Goal: Information Seeking & Learning: Learn about a topic

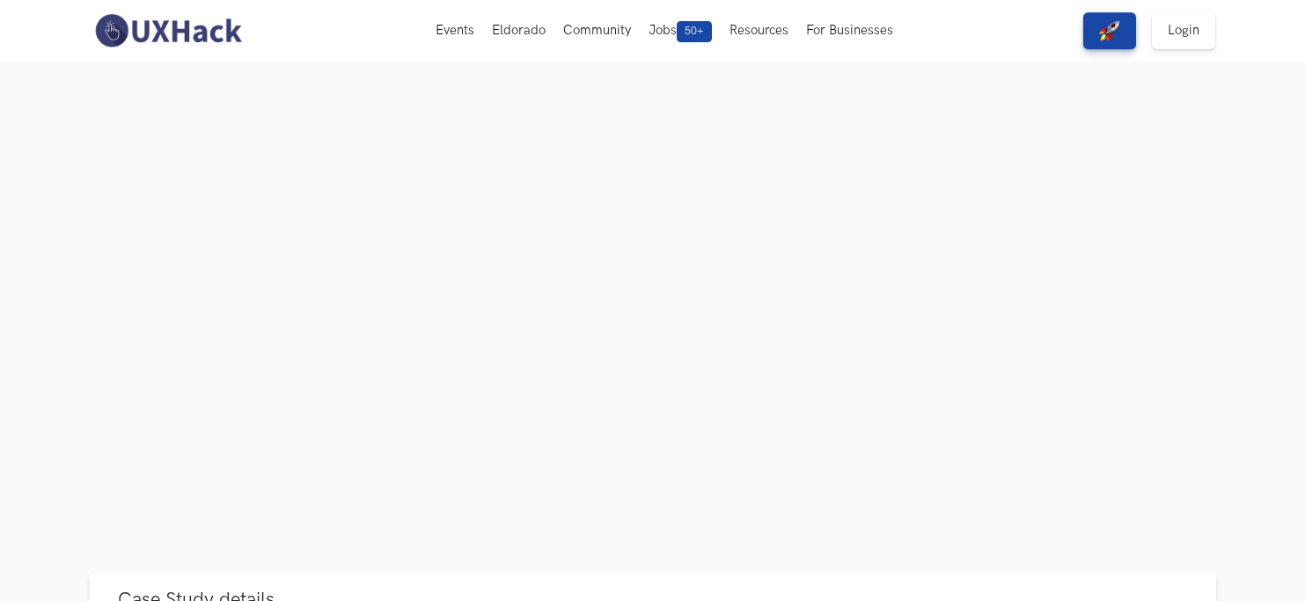
scroll to position [393, 0]
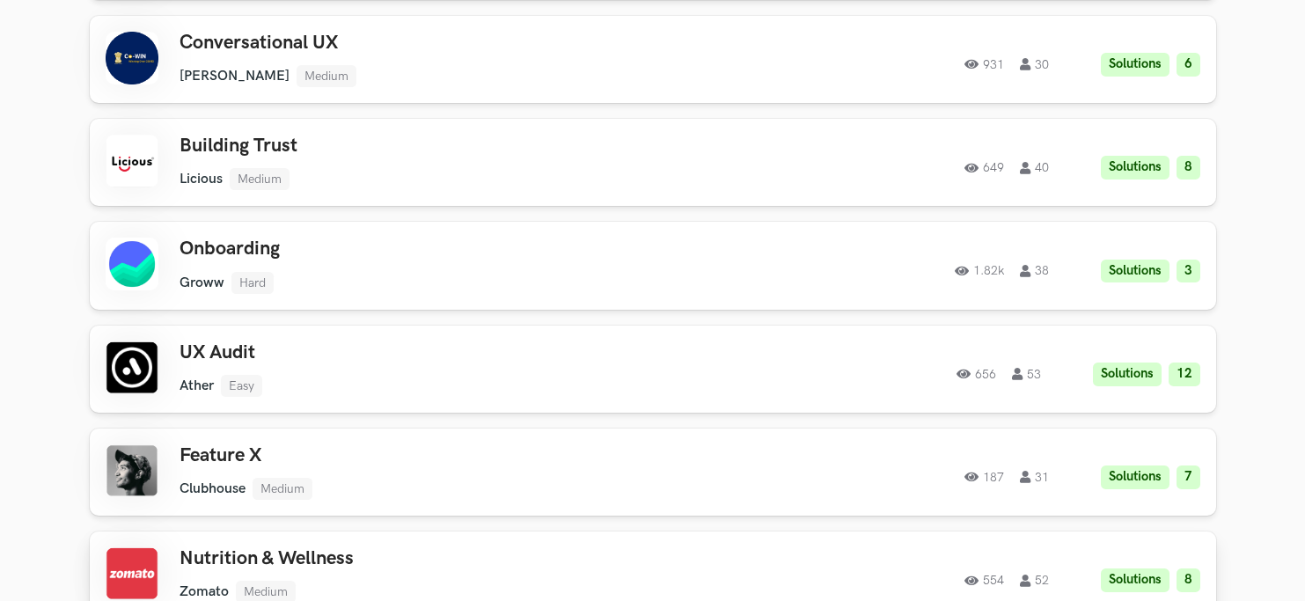
scroll to position [1658, 0]
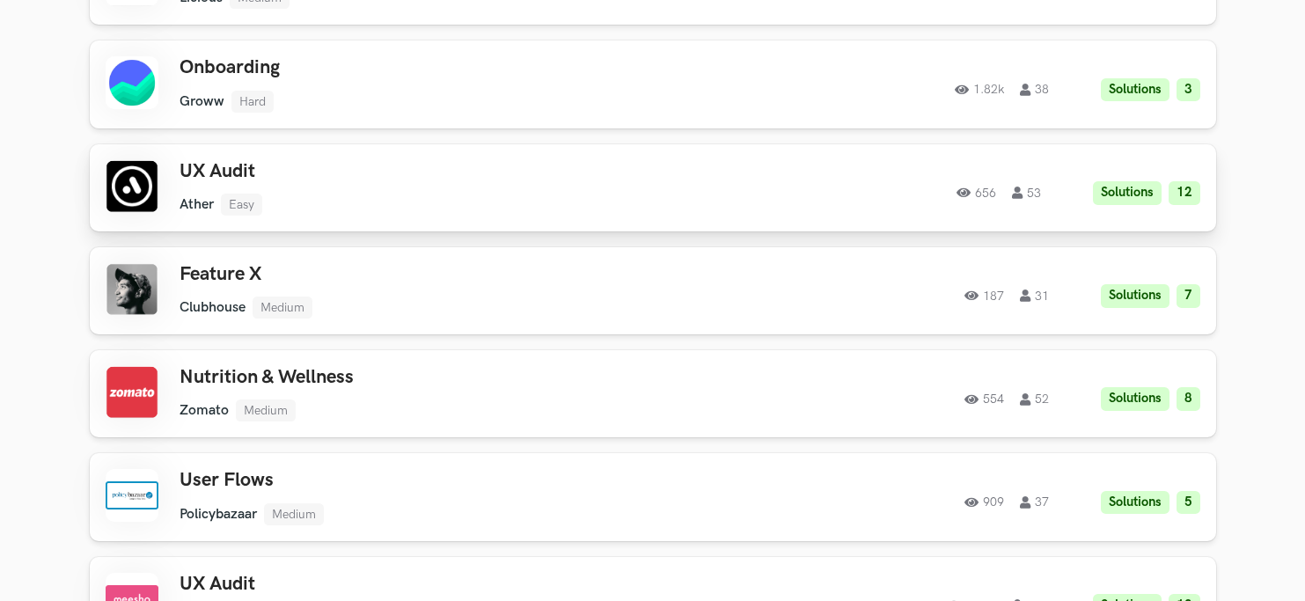
click at [231, 173] on h3 "UX Audit" at bounding box center [430, 171] width 500 height 23
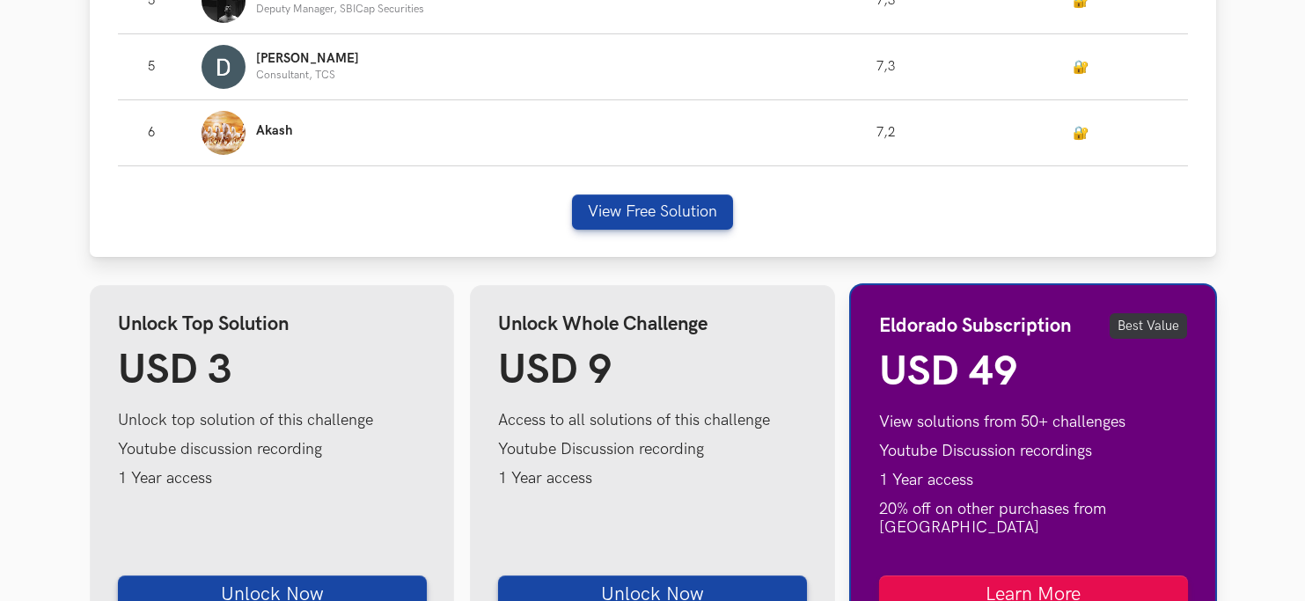
scroll to position [1684, 0]
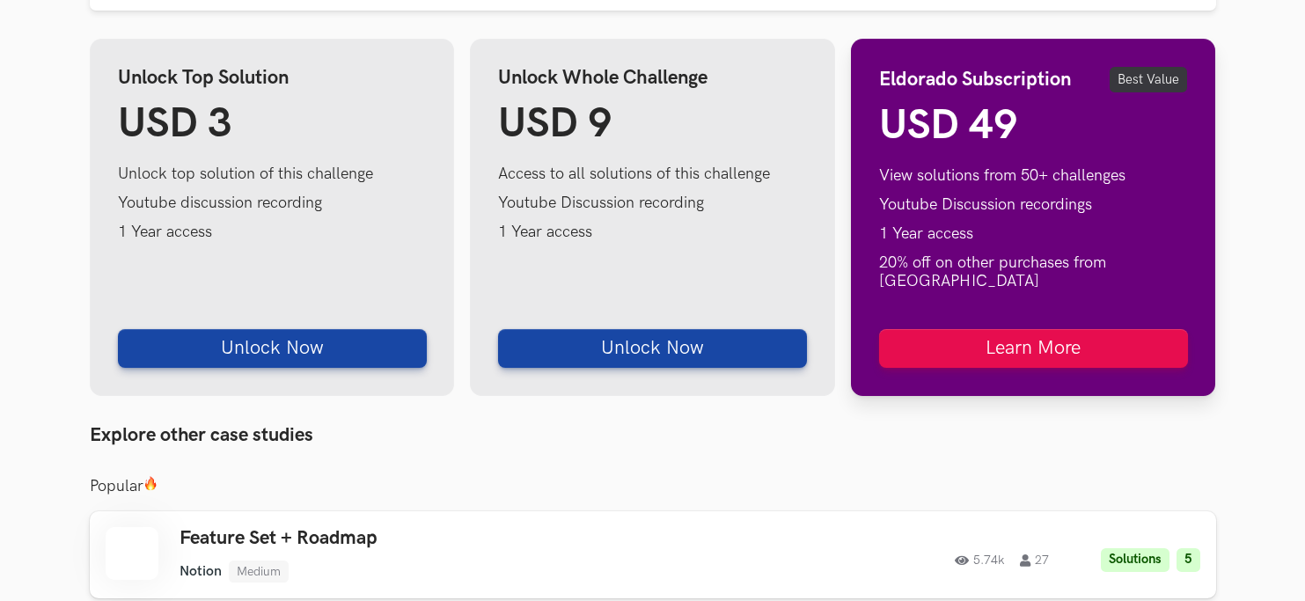
scroll to position [2464, 0]
